Goal: Task Accomplishment & Management: Use online tool/utility

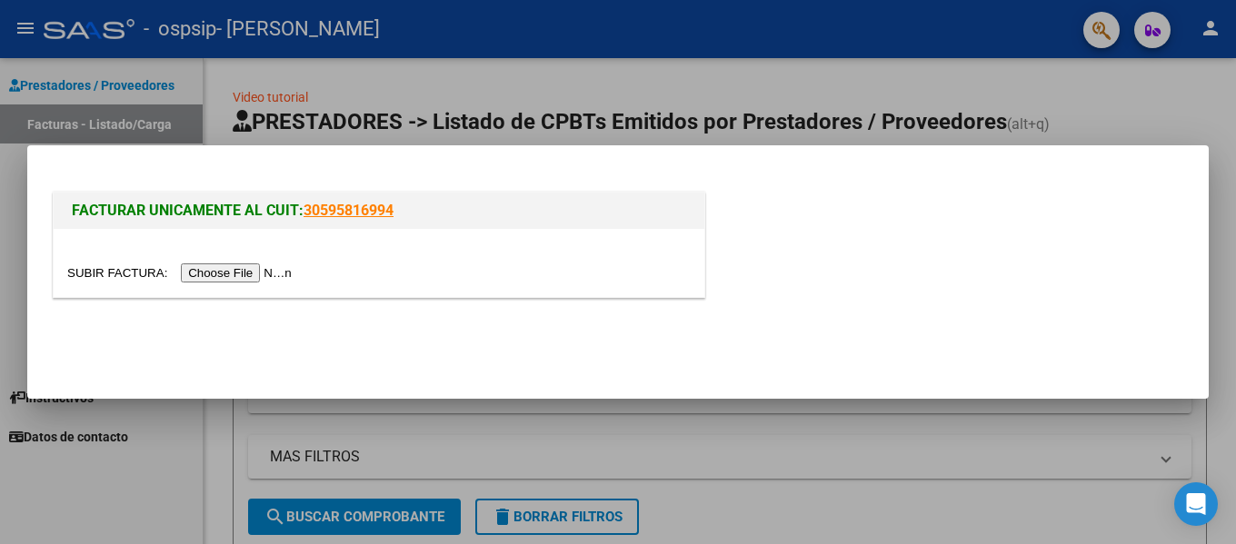
click at [262, 275] on input "file" at bounding box center [182, 273] width 230 height 19
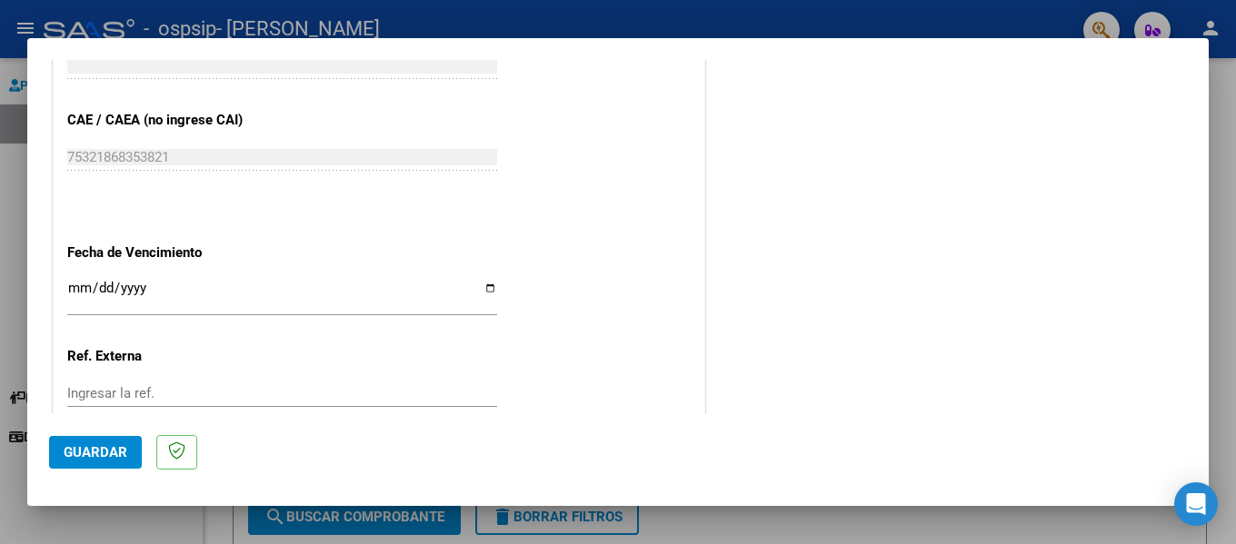
scroll to position [1212, 0]
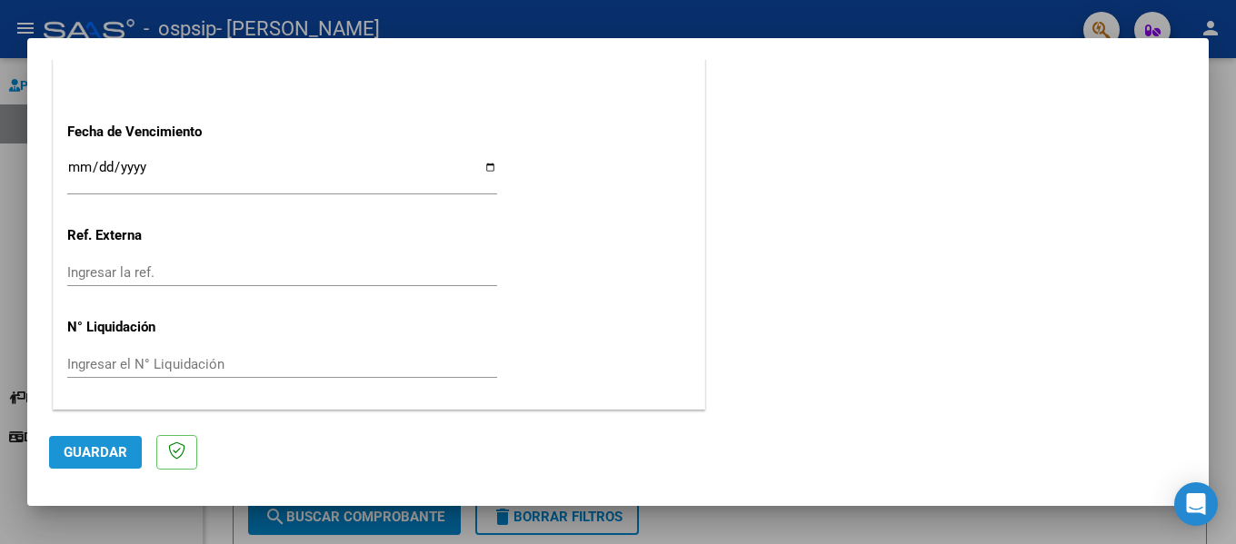
click at [85, 445] on span "Guardar" at bounding box center [96, 452] width 64 height 16
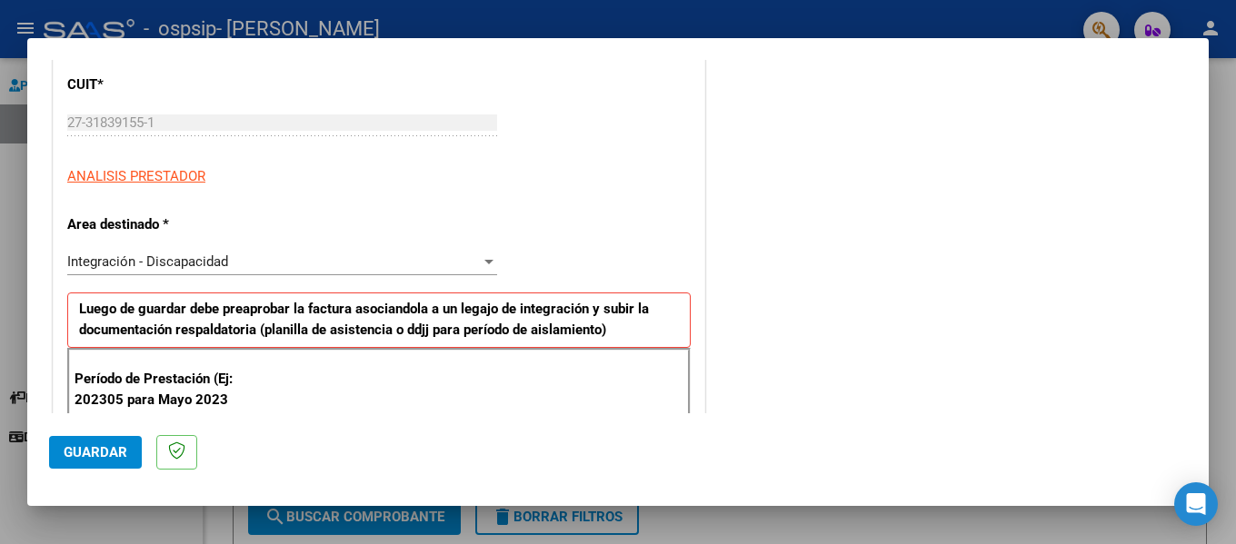
scroll to position [0, 0]
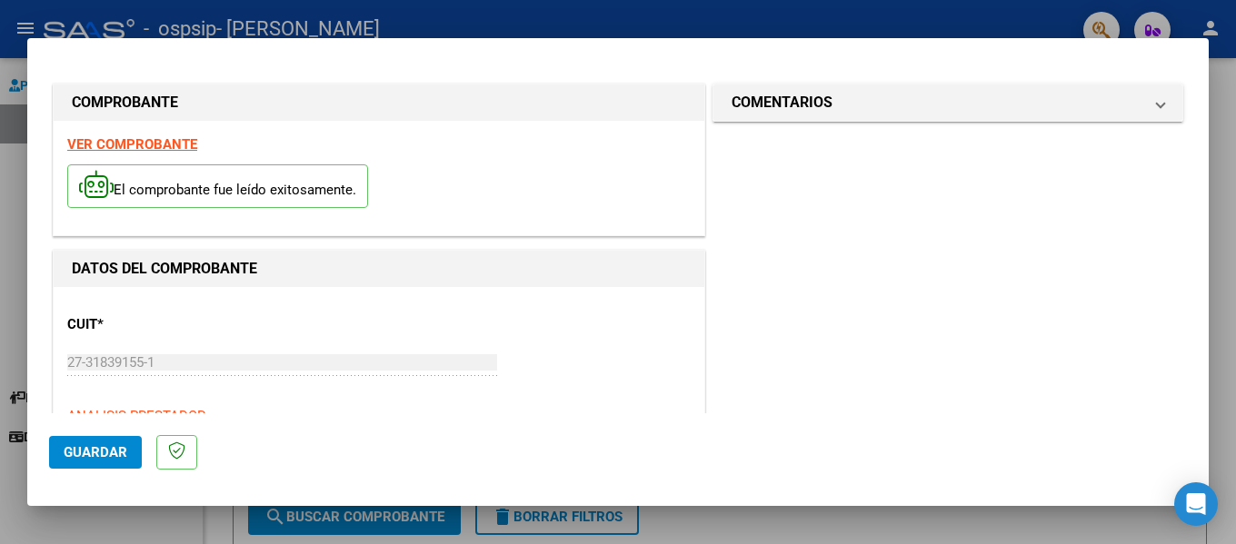
click at [664, 25] on div at bounding box center [618, 272] width 1236 height 544
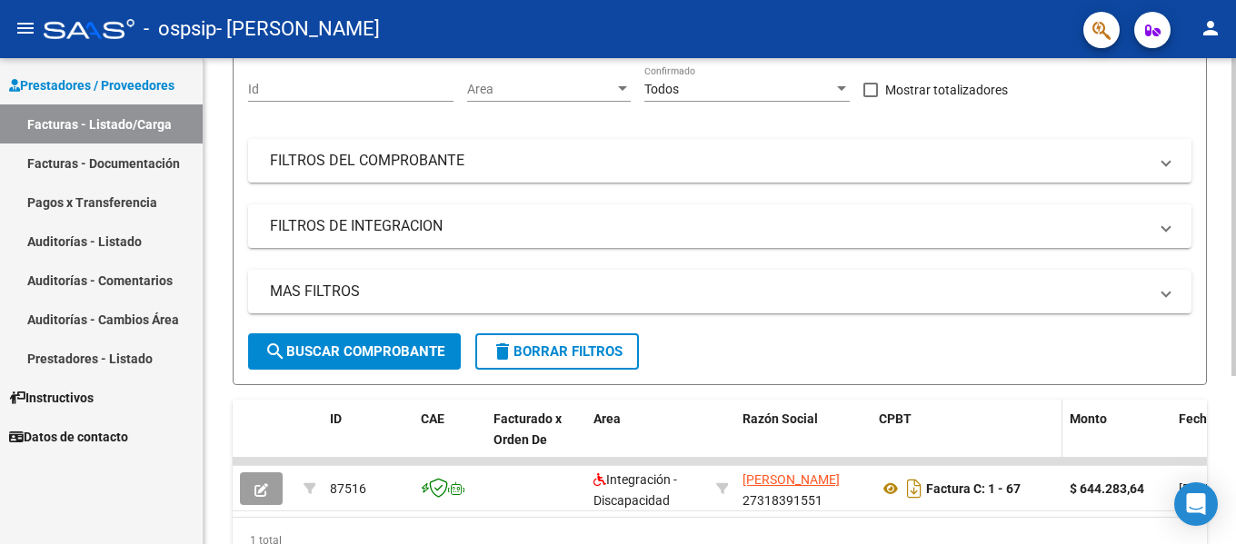
scroll to position [256, 0]
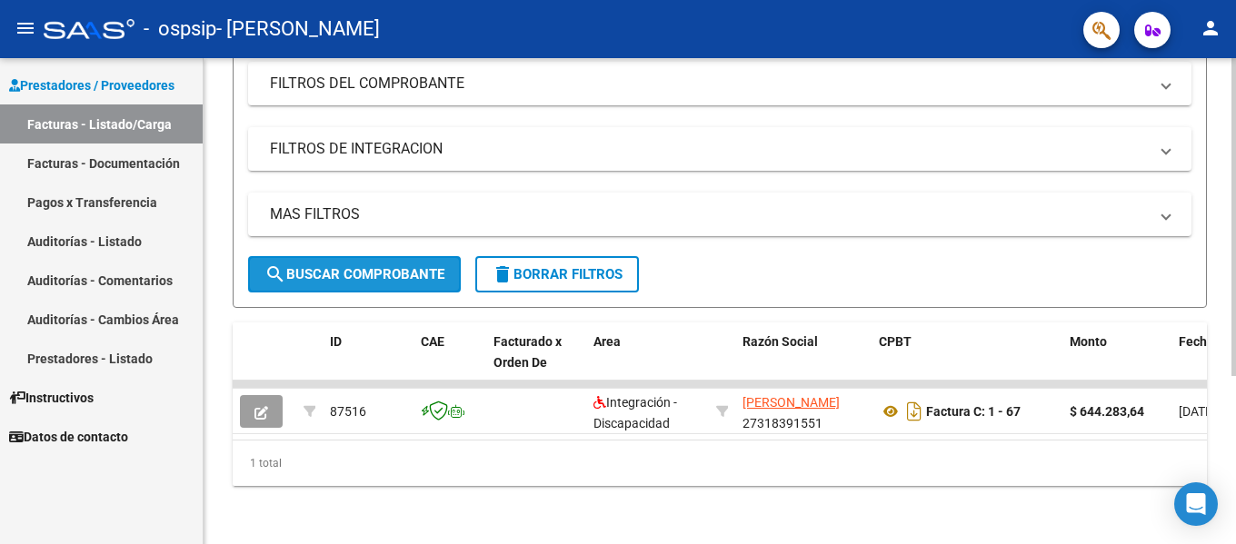
click at [382, 266] on span "search Buscar Comprobante" at bounding box center [354, 274] width 180 height 16
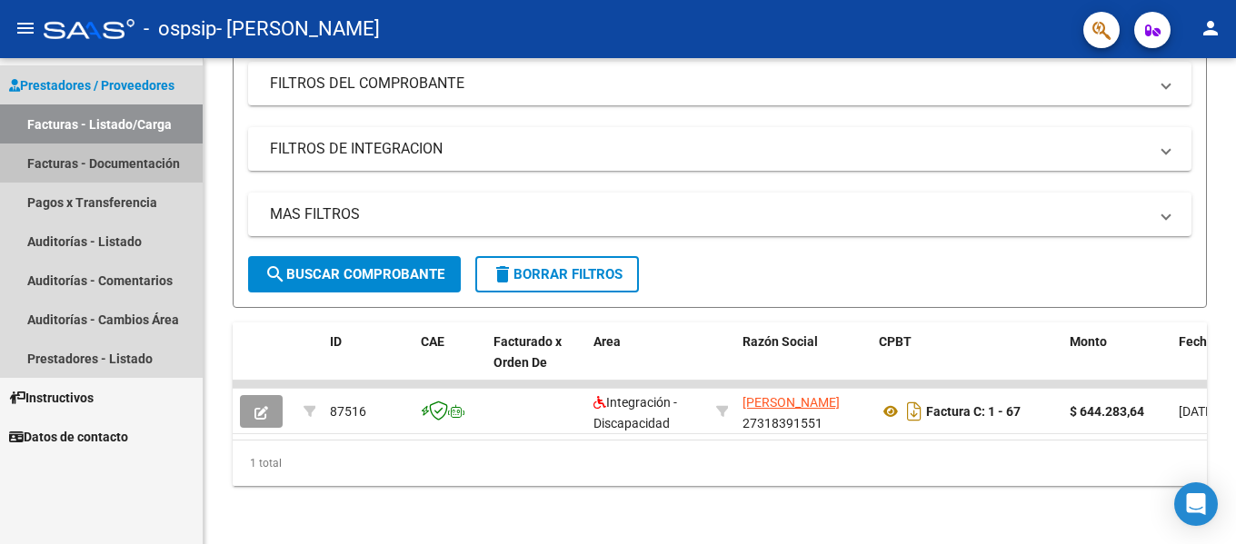
click at [141, 161] on link "Facturas - Documentación" at bounding box center [101, 163] width 203 height 39
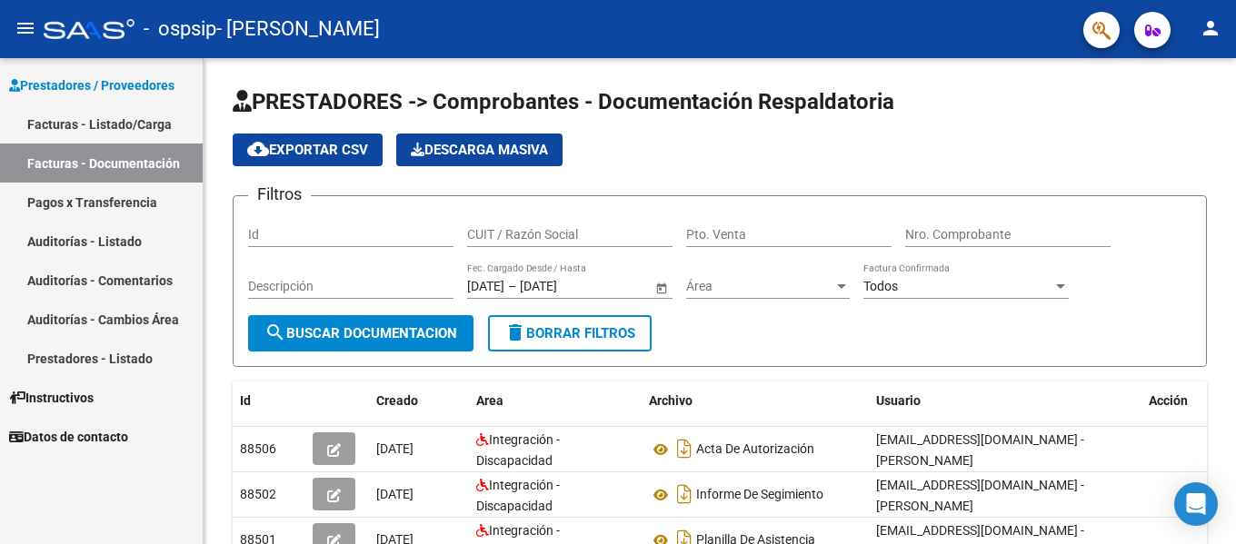
click at [81, 136] on link "Facturas - Listado/Carga" at bounding box center [101, 124] width 203 height 39
click at [112, 117] on link "Facturas - Listado/Carga" at bounding box center [101, 124] width 203 height 39
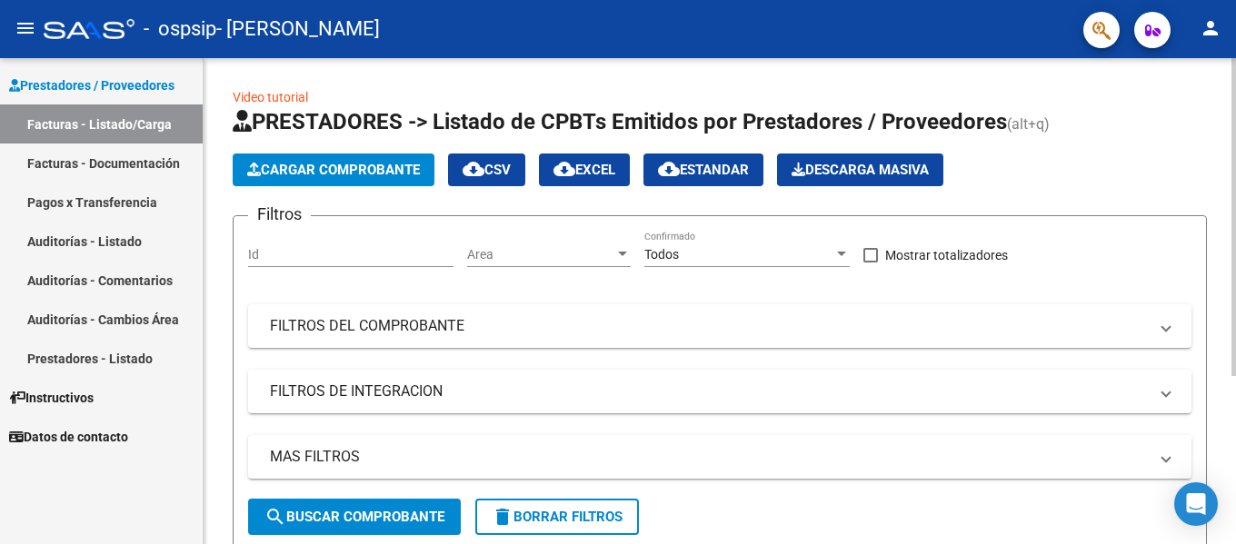
scroll to position [256, 0]
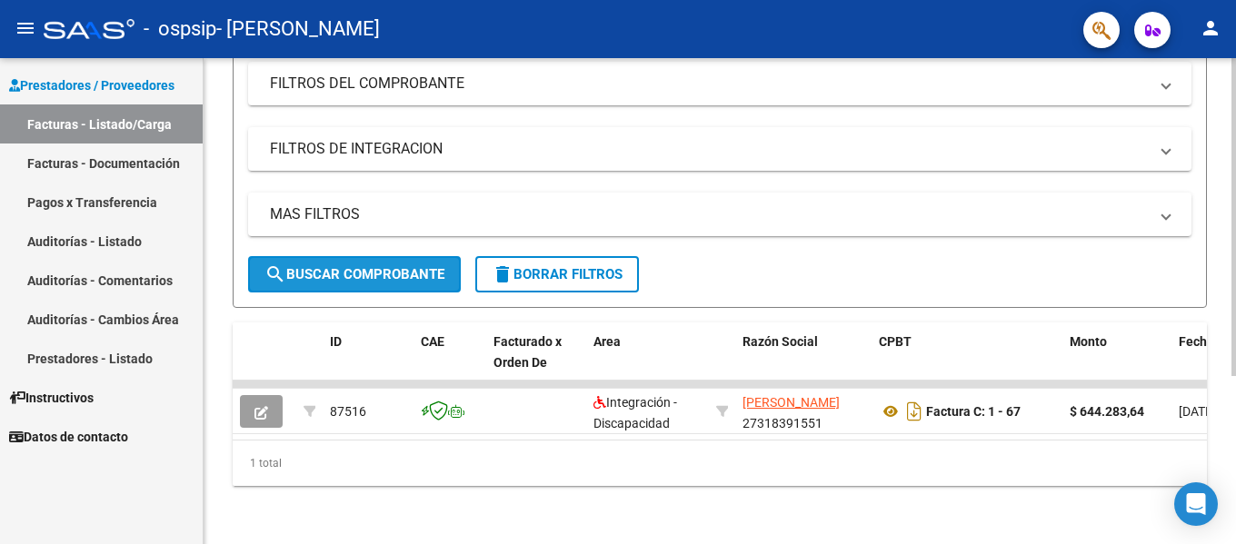
click at [390, 266] on span "search Buscar Comprobante" at bounding box center [354, 274] width 180 height 16
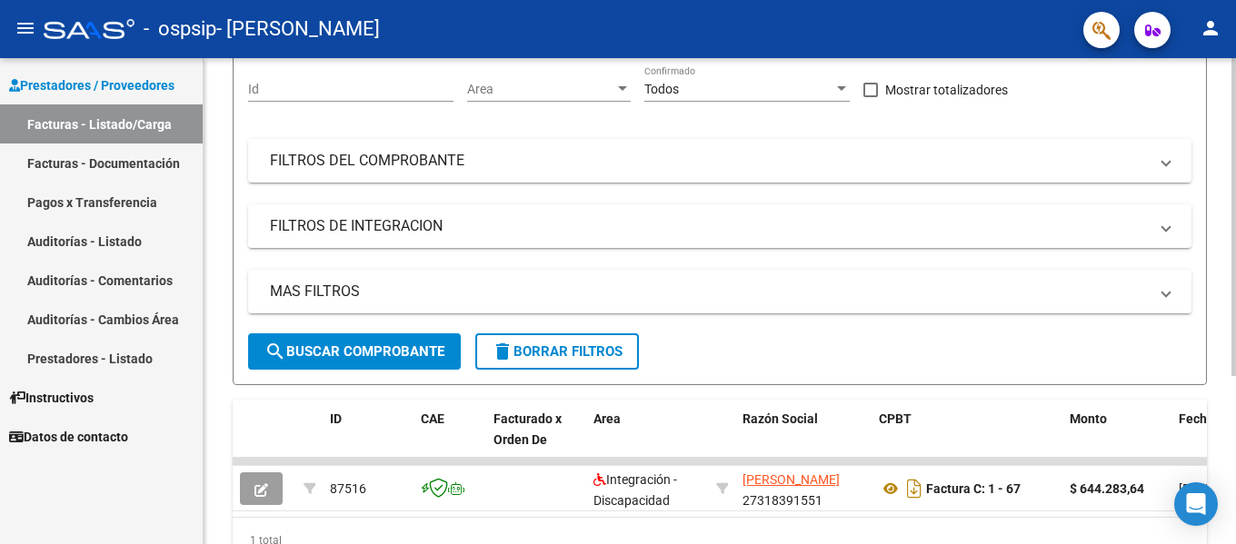
scroll to position [75, 0]
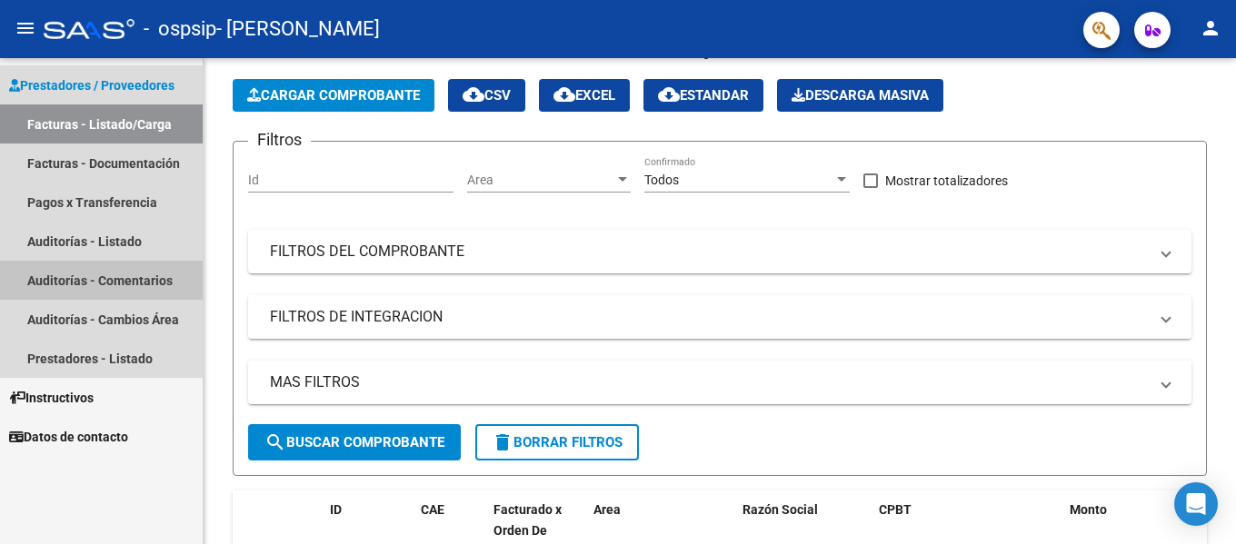
click at [136, 282] on link "Auditorías - Comentarios" at bounding box center [101, 280] width 203 height 39
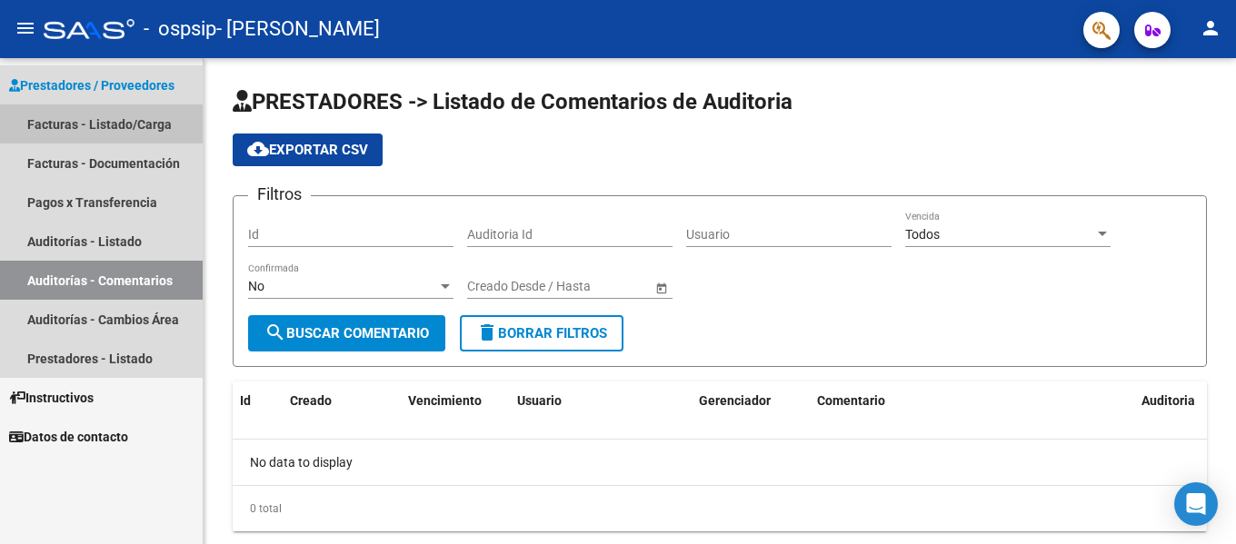
click at [137, 130] on link "Facturas - Listado/Carga" at bounding box center [101, 124] width 203 height 39
